Goal: Task Accomplishment & Management: Manage account settings

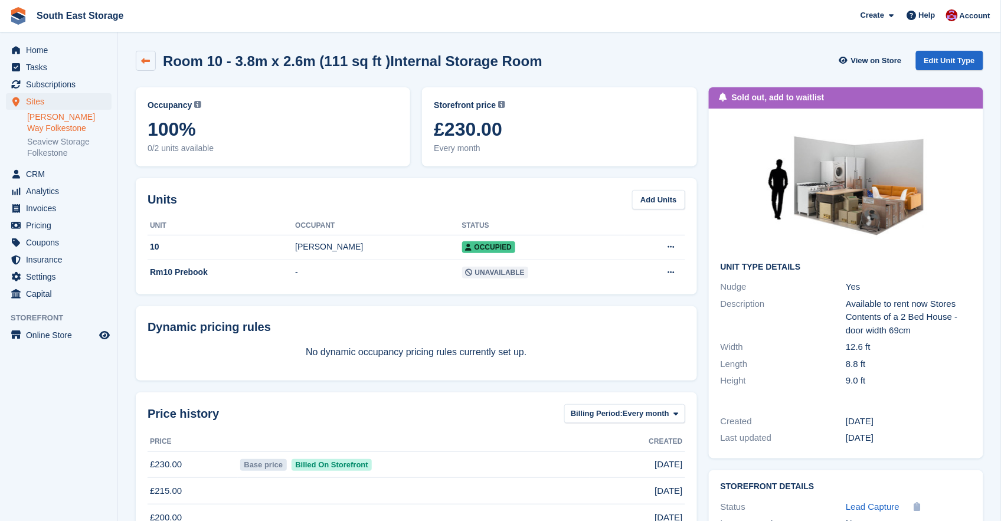
click at [143, 60] on icon at bounding box center [146, 61] width 9 height 9
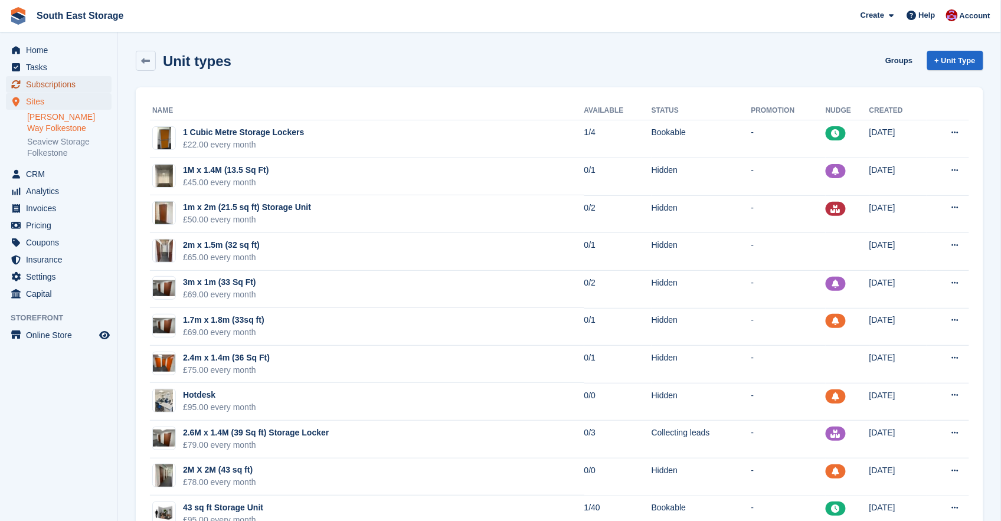
click at [35, 84] on span "Subscriptions" at bounding box center [61, 84] width 71 height 17
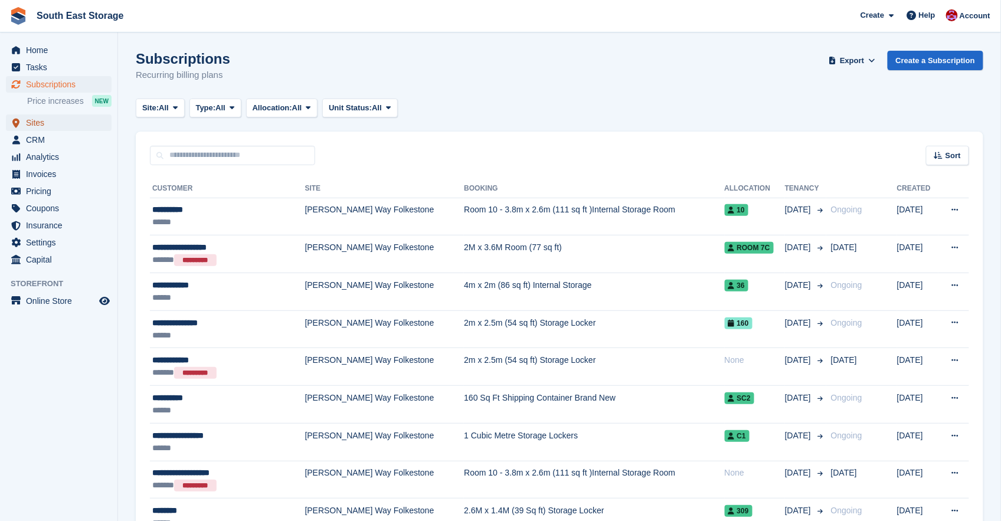
click at [36, 117] on span "Sites" at bounding box center [61, 123] width 71 height 17
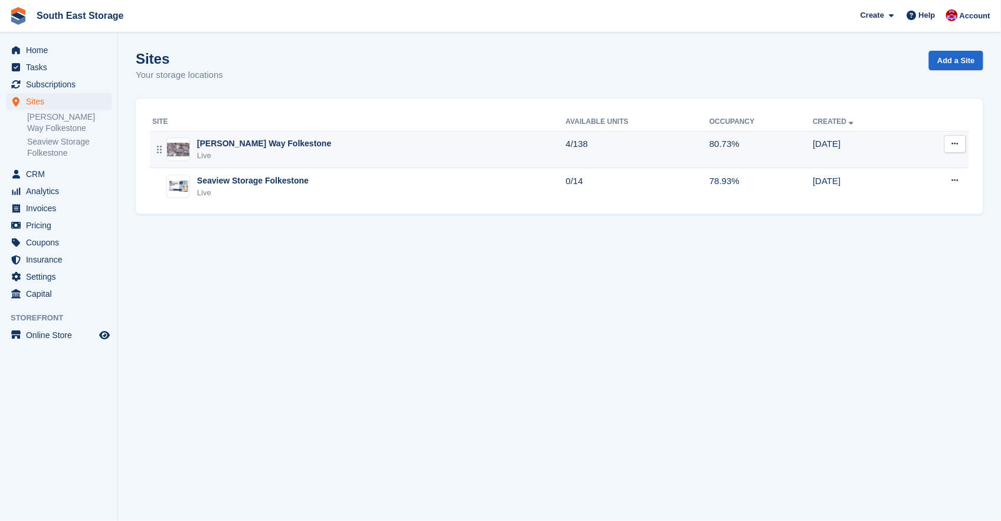
click at [246, 143] on div "[PERSON_NAME] Way Folkestone" at bounding box center [264, 144] width 134 height 12
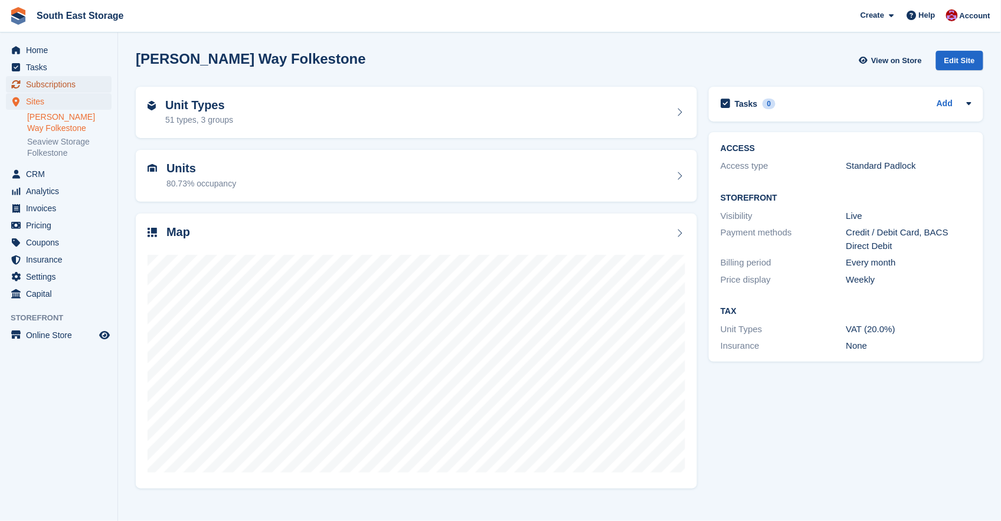
click at [52, 83] on span "Subscriptions" at bounding box center [61, 84] width 71 height 17
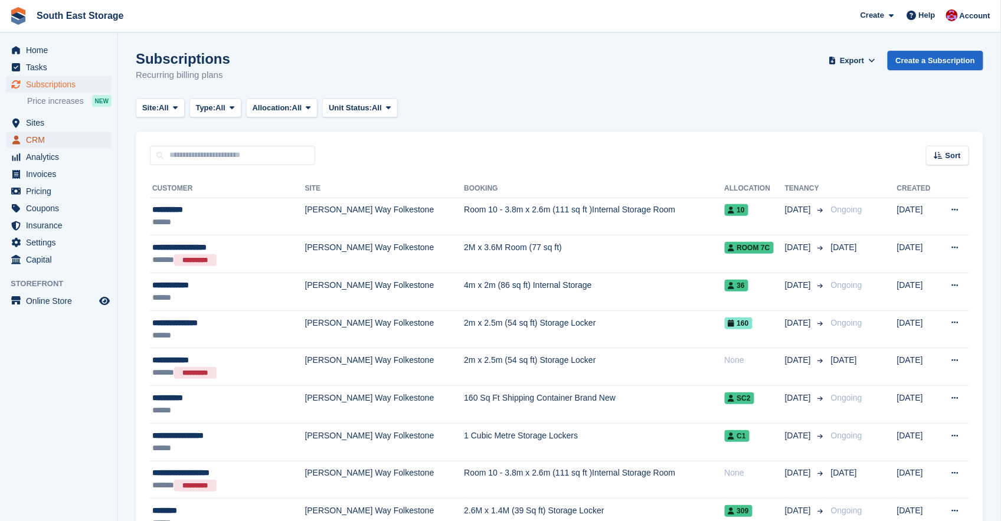
click at [37, 139] on span "CRM" at bounding box center [61, 140] width 71 height 17
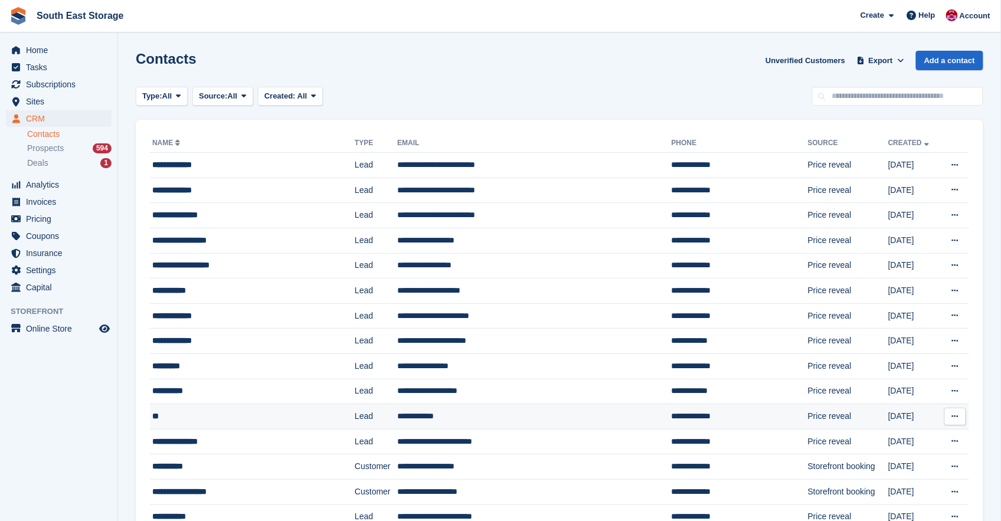
click at [958, 417] on icon at bounding box center [955, 417] width 6 height 8
click at [897, 468] on p "Delete contact" at bounding box center [909, 465] width 103 height 15
